Goal: Information Seeking & Learning: Learn about a topic

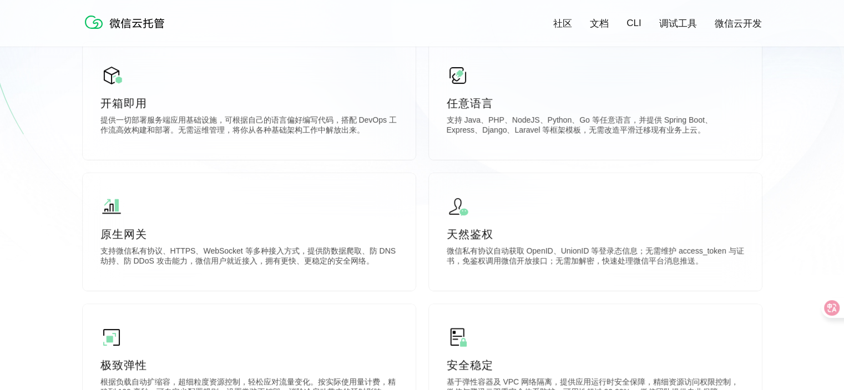
scroll to position [333, 0]
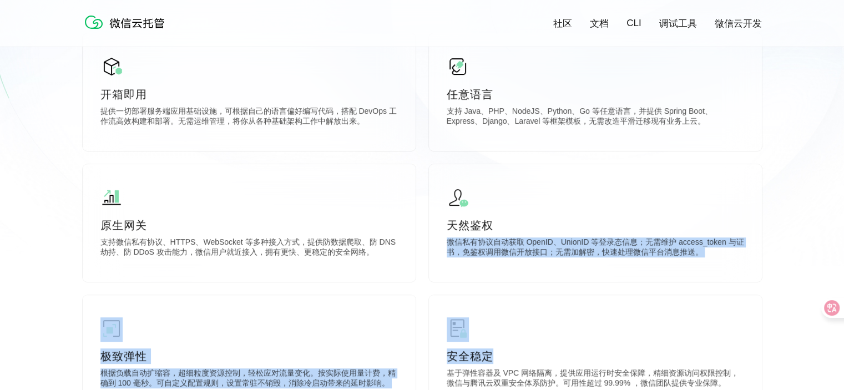
drag, startPoint x: 560, startPoint y: 223, endPoint x: 537, endPoint y: 290, distance: 70.8
click at [537, 290] on div "开箱即用 提供一切部署服务端应用基础设施，可根据自己的语言偏好编写代码，搭配 DevOps 工作流高效构建和部署。无需运维管理，将你从各种基础架构工作中解放出…" at bounding box center [423, 296] width 680 height 526
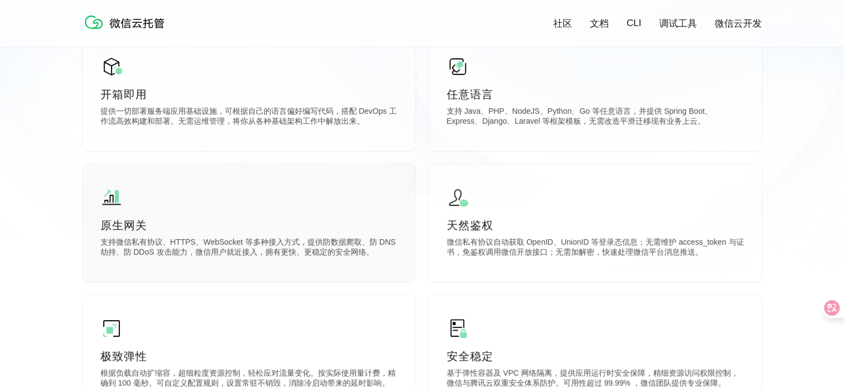
drag, startPoint x: 531, startPoint y: 296, endPoint x: 379, endPoint y: 229, distance: 166.5
click at [379, 229] on div "开箱即用 提供一切部署服务端应用基础设施，可根据自己的语言偏好编写代码，搭配 DevOps 工作流高效构建和部署。无需运维管理，将你从各种基础架构工作中解放出…" at bounding box center [423, 296] width 680 height 526
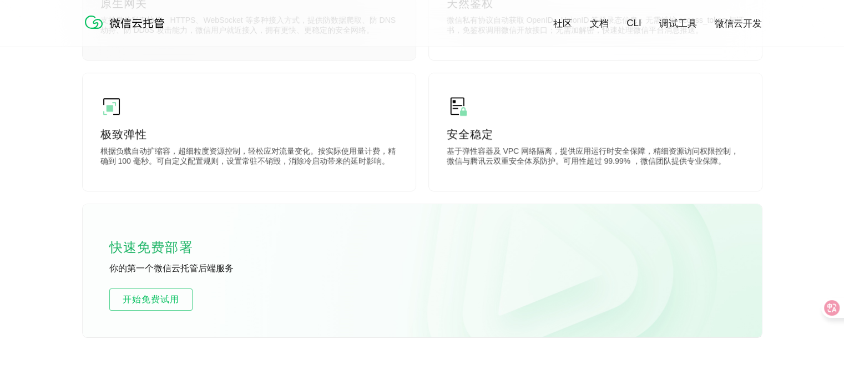
click at [379, 229] on div "快速免费部署 你的第一个微信云托管后端服务 开始免费试用" at bounding box center [423, 270] width 680 height 133
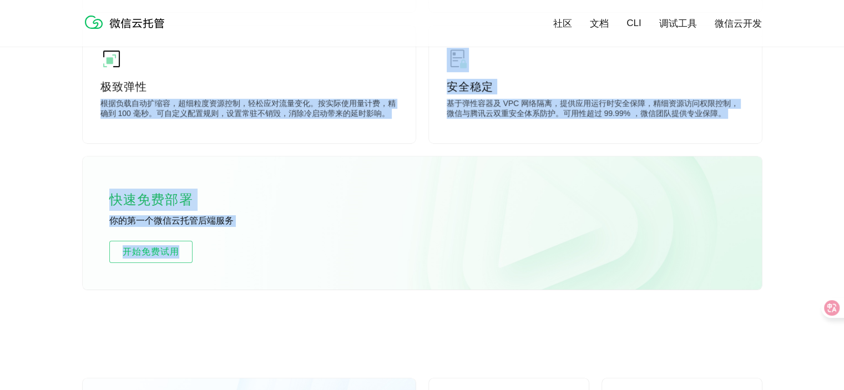
scroll to position [888, 0]
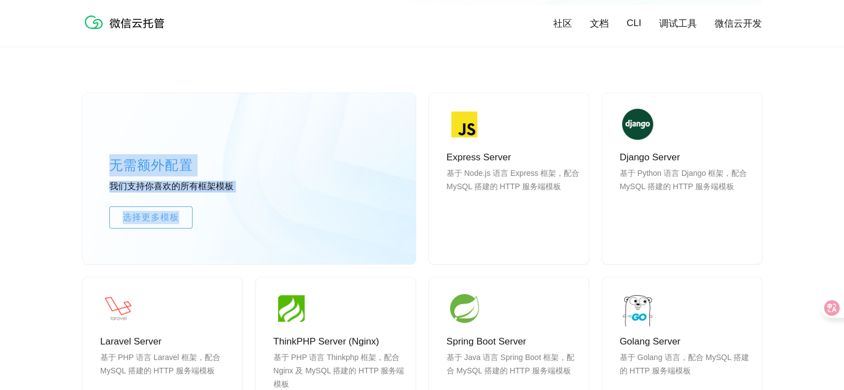
drag, startPoint x: 405, startPoint y: 126, endPoint x: 422, endPoint y: 245, distance: 120.5
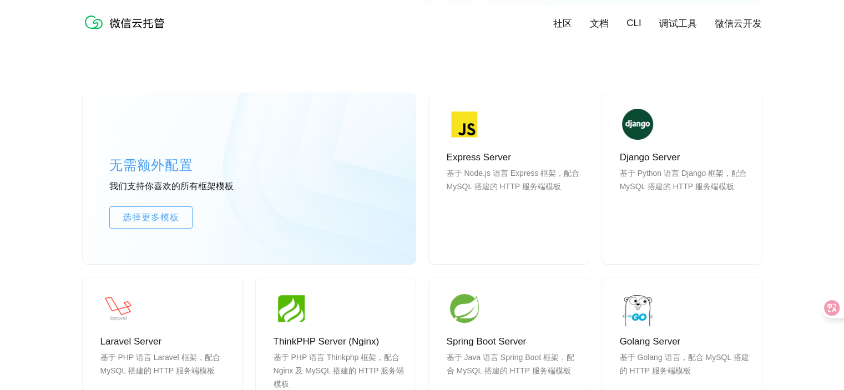
click at [426, 250] on div "无需额外配置 我们支持你喜欢的所有框架模板 选择更多模板 Express Server 基于 Node.js 语言 Express 框架，配合 MySQL 搭…" at bounding box center [423, 338] width 680 height 590
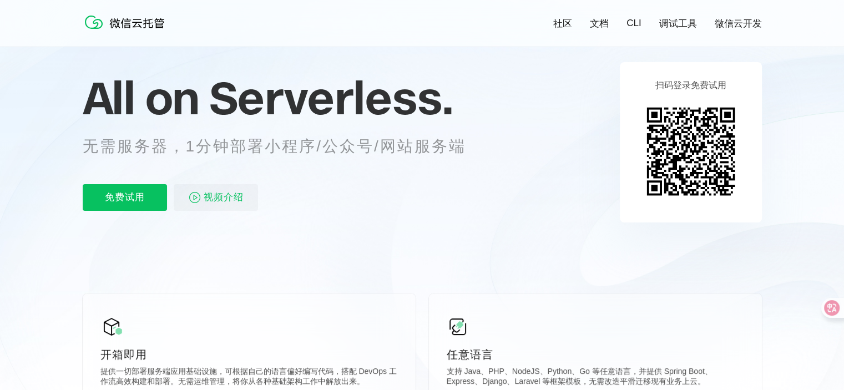
scroll to position [0, 0]
